Goal: Information Seeking & Learning: Learn about a topic

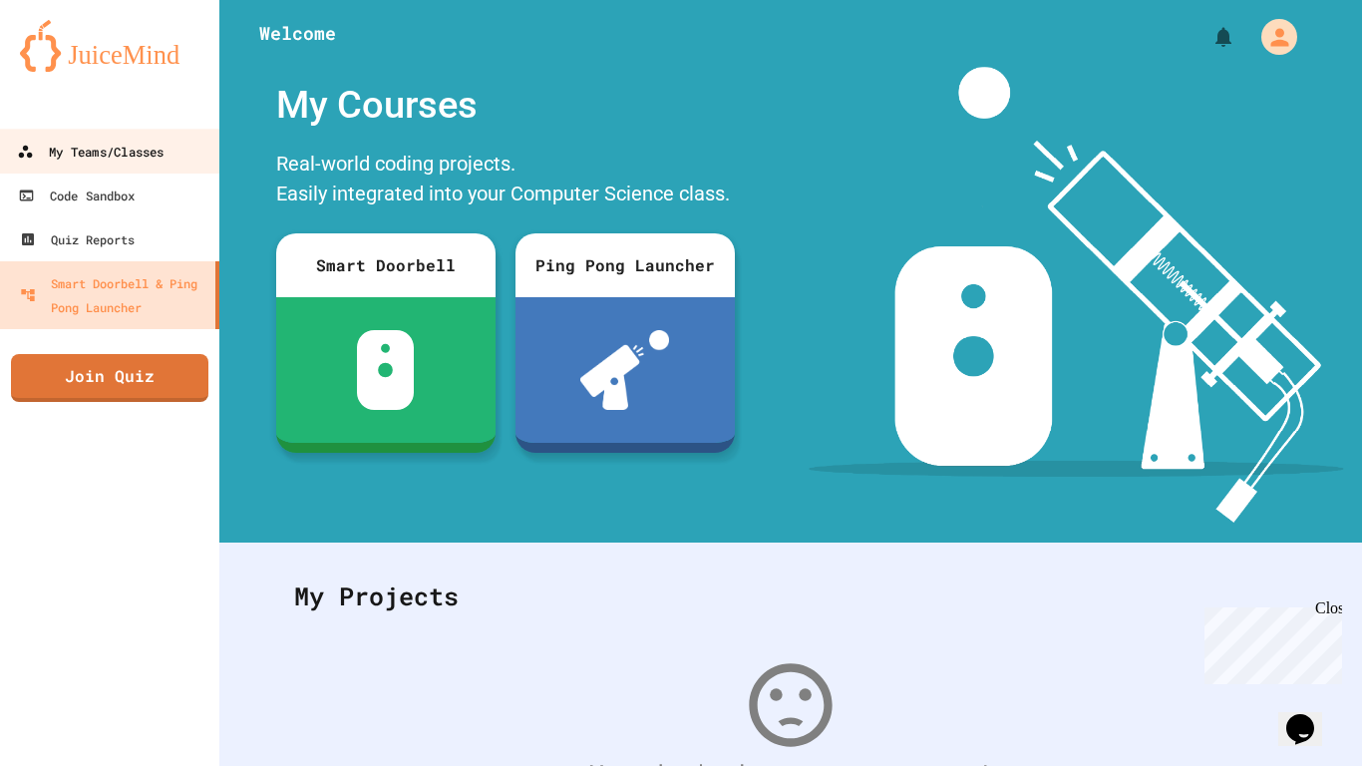
click at [158, 170] on link "My Teams/Classes" at bounding box center [110, 151] width 226 height 45
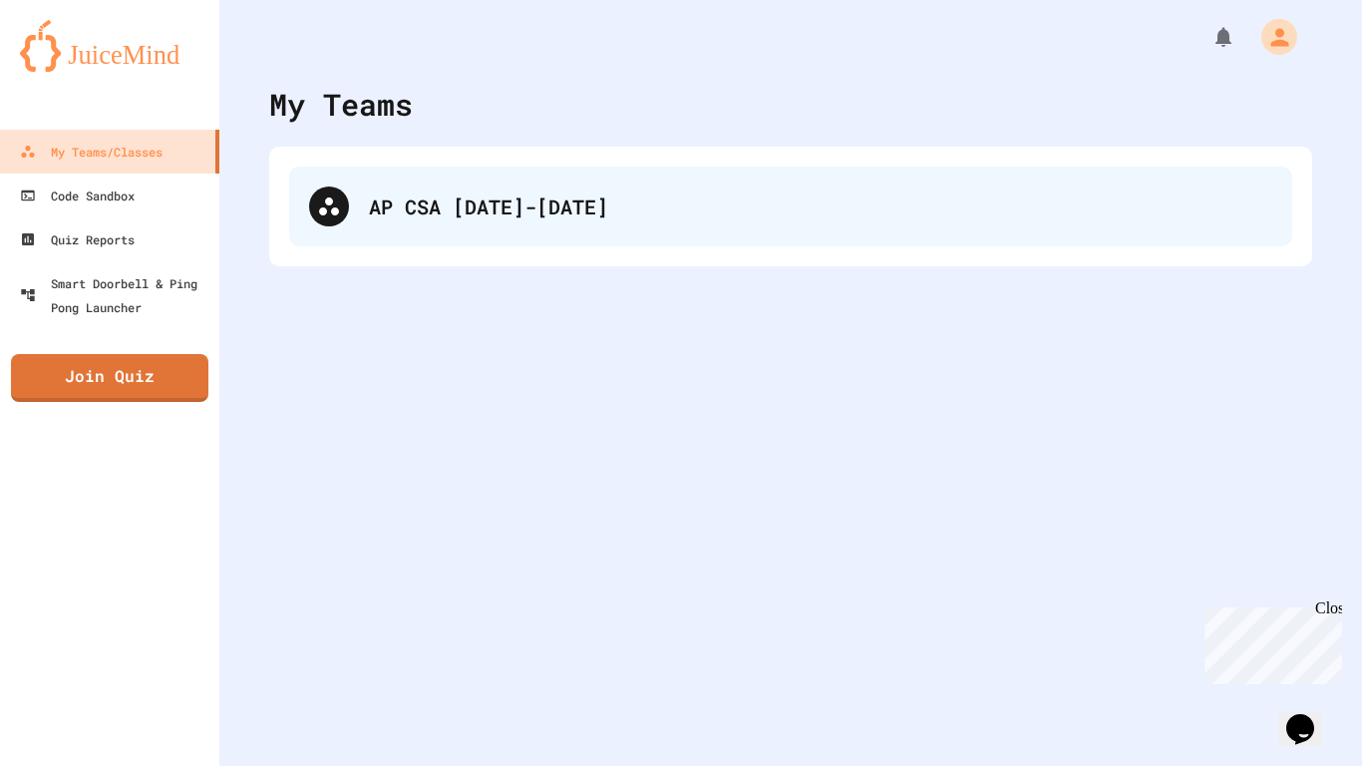
click at [464, 236] on div "AP CSA [DATE]-[DATE]" at bounding box center [790, 207] width 1003 height 80
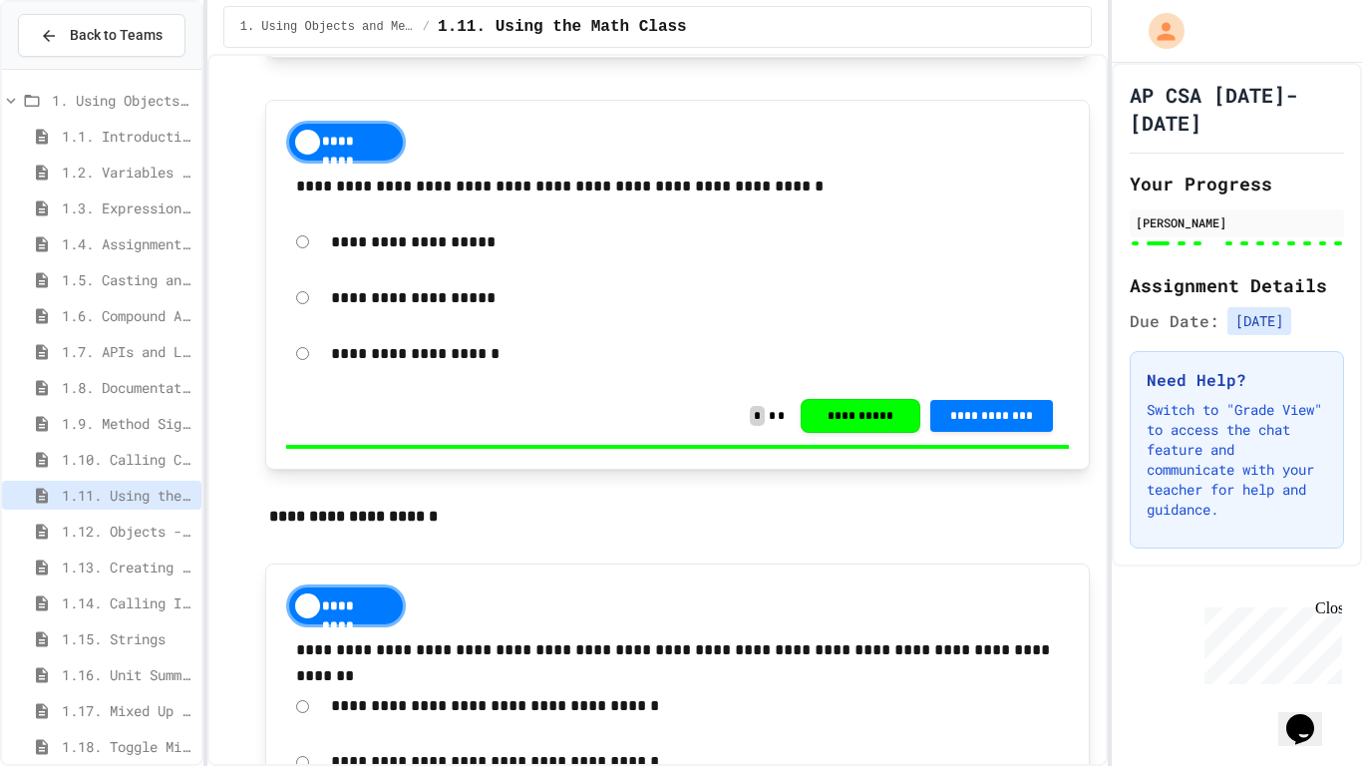
scroll to position [11786, 0]
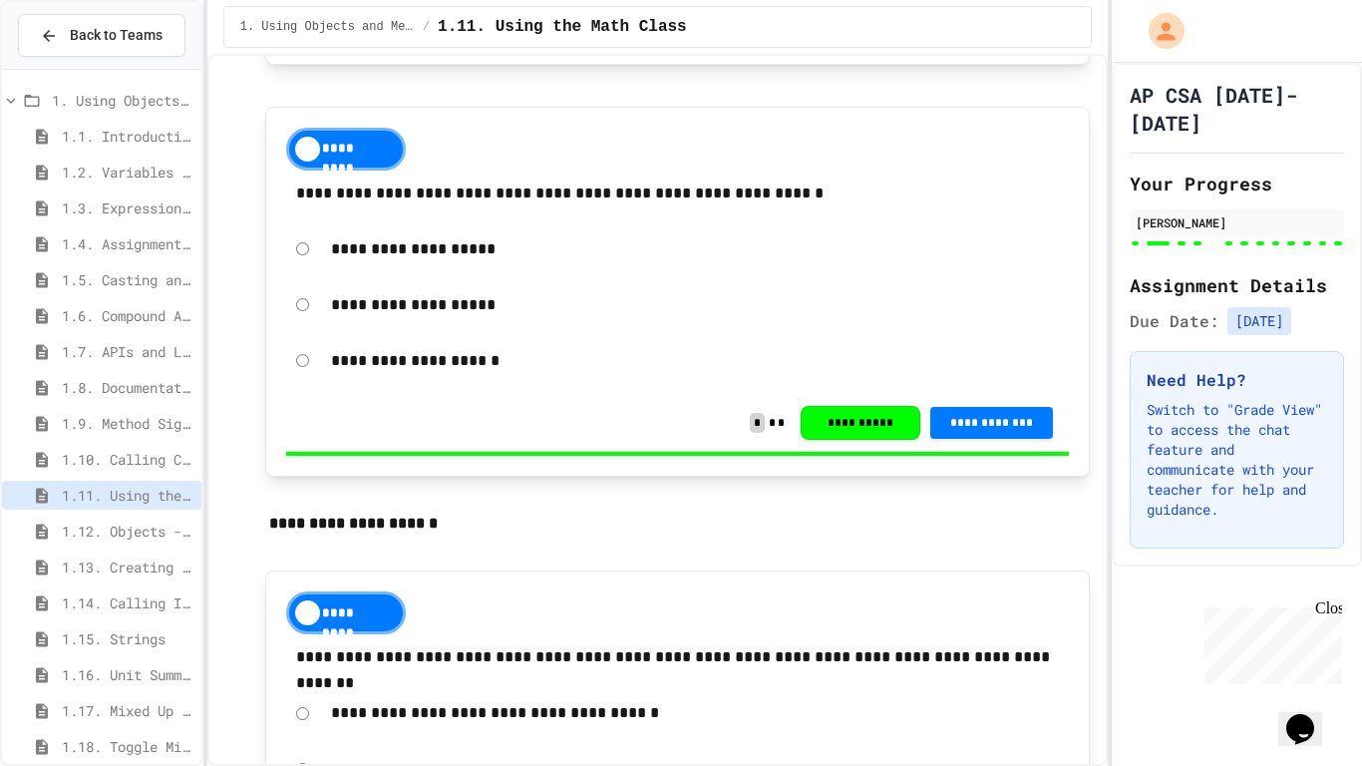
click at [111, 530] on span "1.12. Objects - Instances of Classes" at bounding box center [128, 530] width 132 height 21
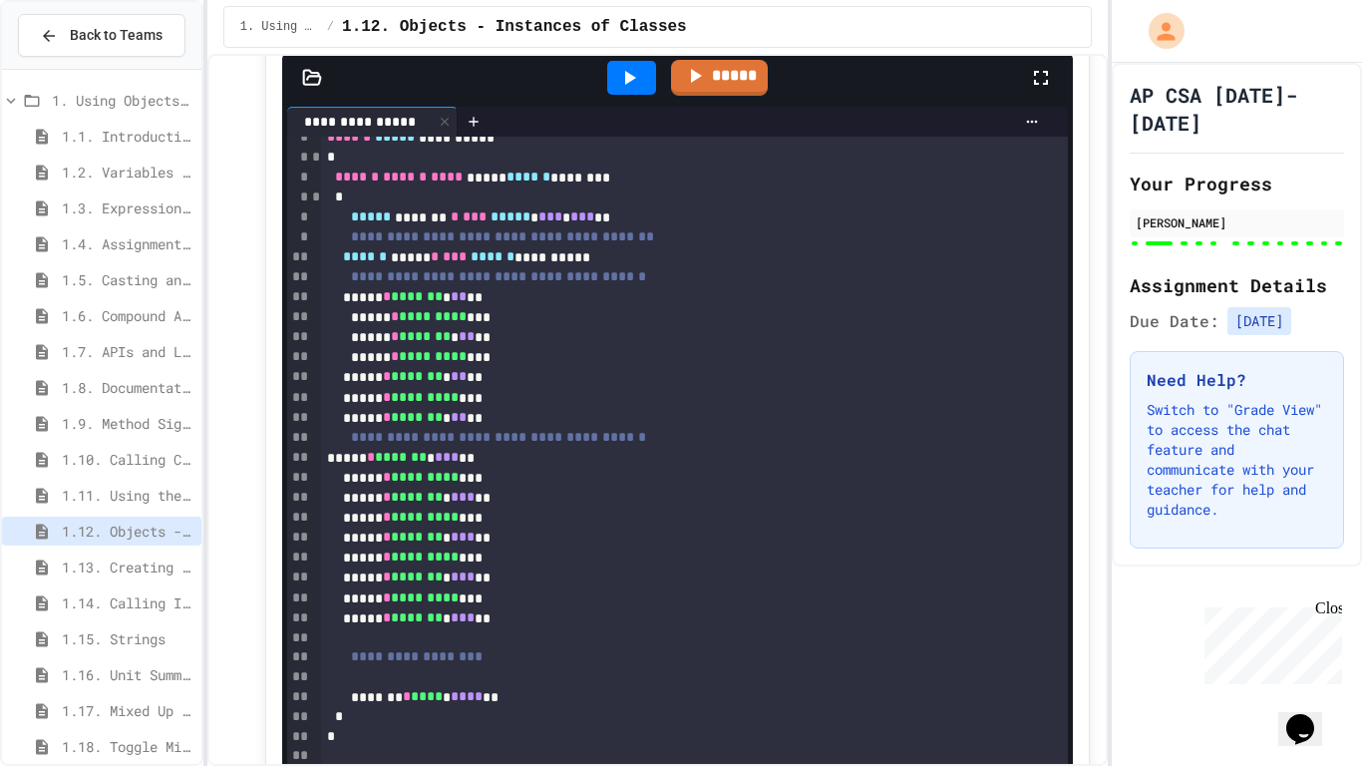
scroll to position [16549, 0]
